Goal: Information Seeking & Learning: Find specific page/section

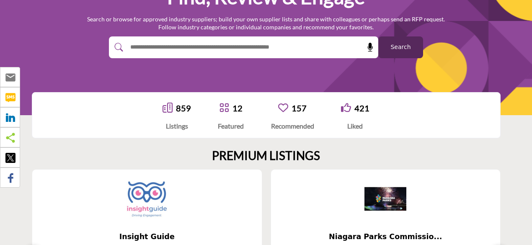
scroll to position [84, 0]
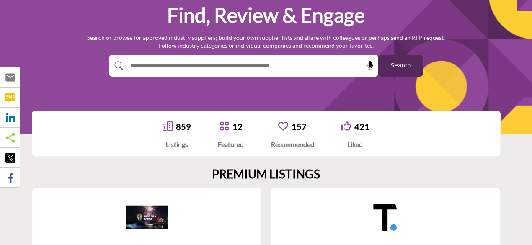
click at [196, 61] on input "text" at bounding box center [226, 65] width 200 height 13
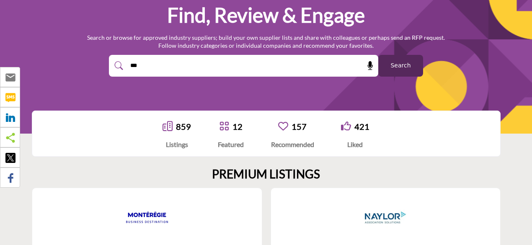
type input "***"
click at [378, 55] on button "Search" at bounding box center [400, 66] width 45 height 22
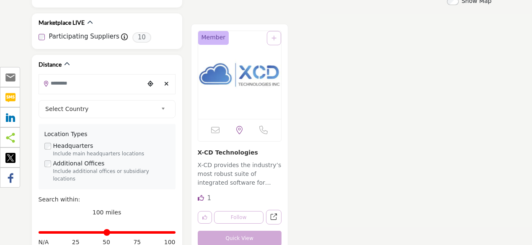
scroll to position [293, 0]
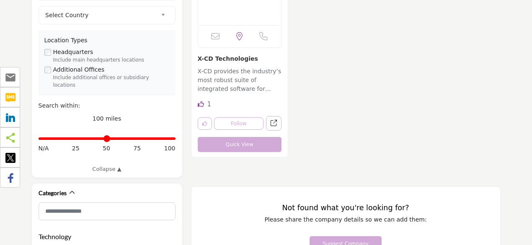
click at [205, 102] on div "Like 1" at bounding box center [205, 105] width 14 height 10
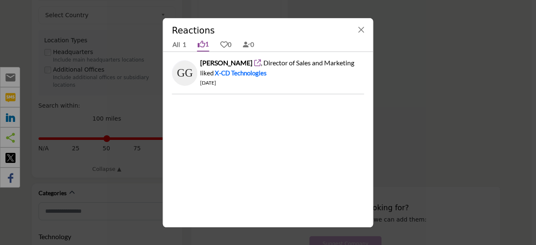
click at [201, 41] on icon at bounding box center [202, 44] width 8 height 8
click at [362, 26] on button "Close" at bounding box center [362, 30] width 12 height 12
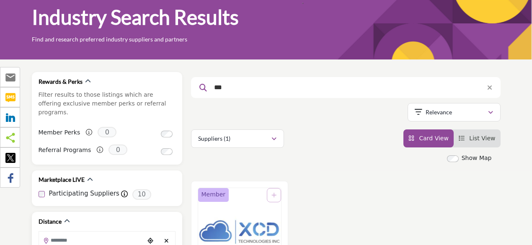
scroll to position [42, 0]
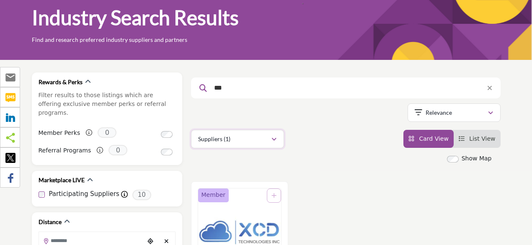
click at [270, 137] on div "Suppliers (1)" at bounding box center [234, 139] width 73 height 10
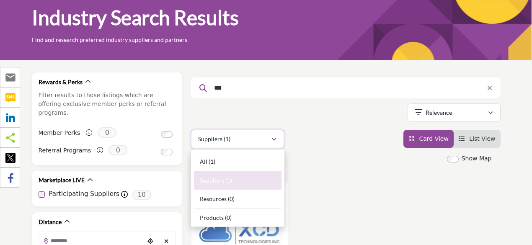
click at [270, 137] on div "Suppliers (1)" at bounding box center [234, 139] width 73 height 10
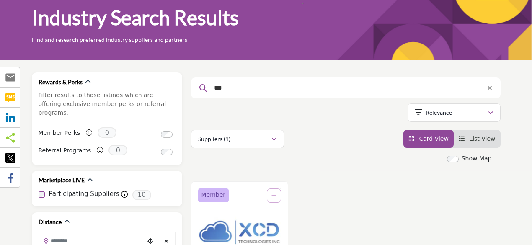
click at [275, 193] on icon "Add To List" at bounding box center [273, 196] width 5 height 6
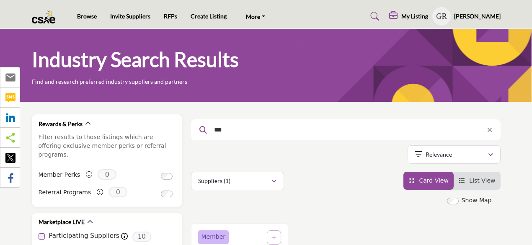
click at [412, 15] on h5 "My Listing" at bounding box center [414, 17] width 27 height 8
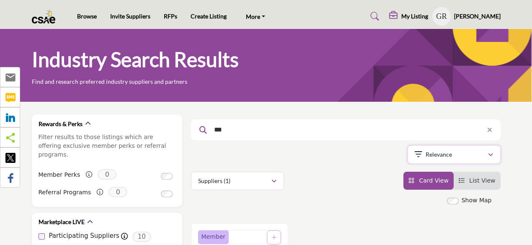
click at [490, 151] on div "button" at bounding box center [491, 155] width 6 height 8
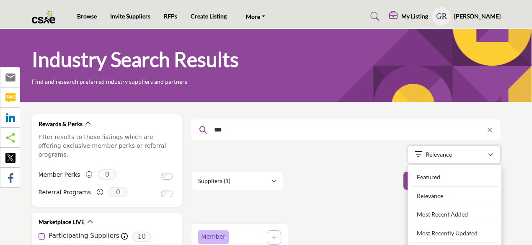
click at [490, 151] on div "button" at bounding box center [491, 155] width 6 height 8
